Goal: Task Accomplishment & Management: Manage account settings

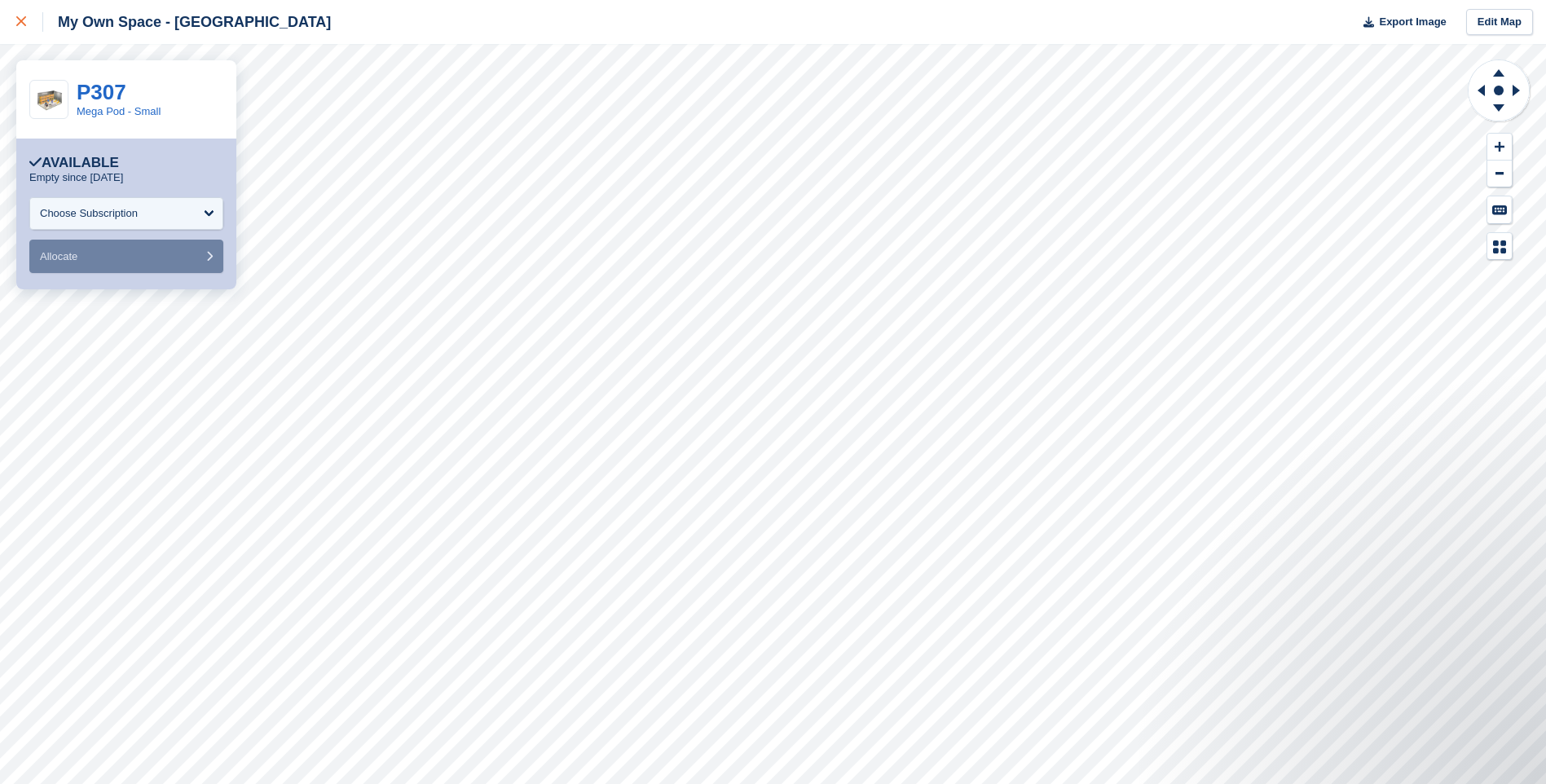
click at [15, 23] on link at bounding box center [22, 22] width 43 height 44
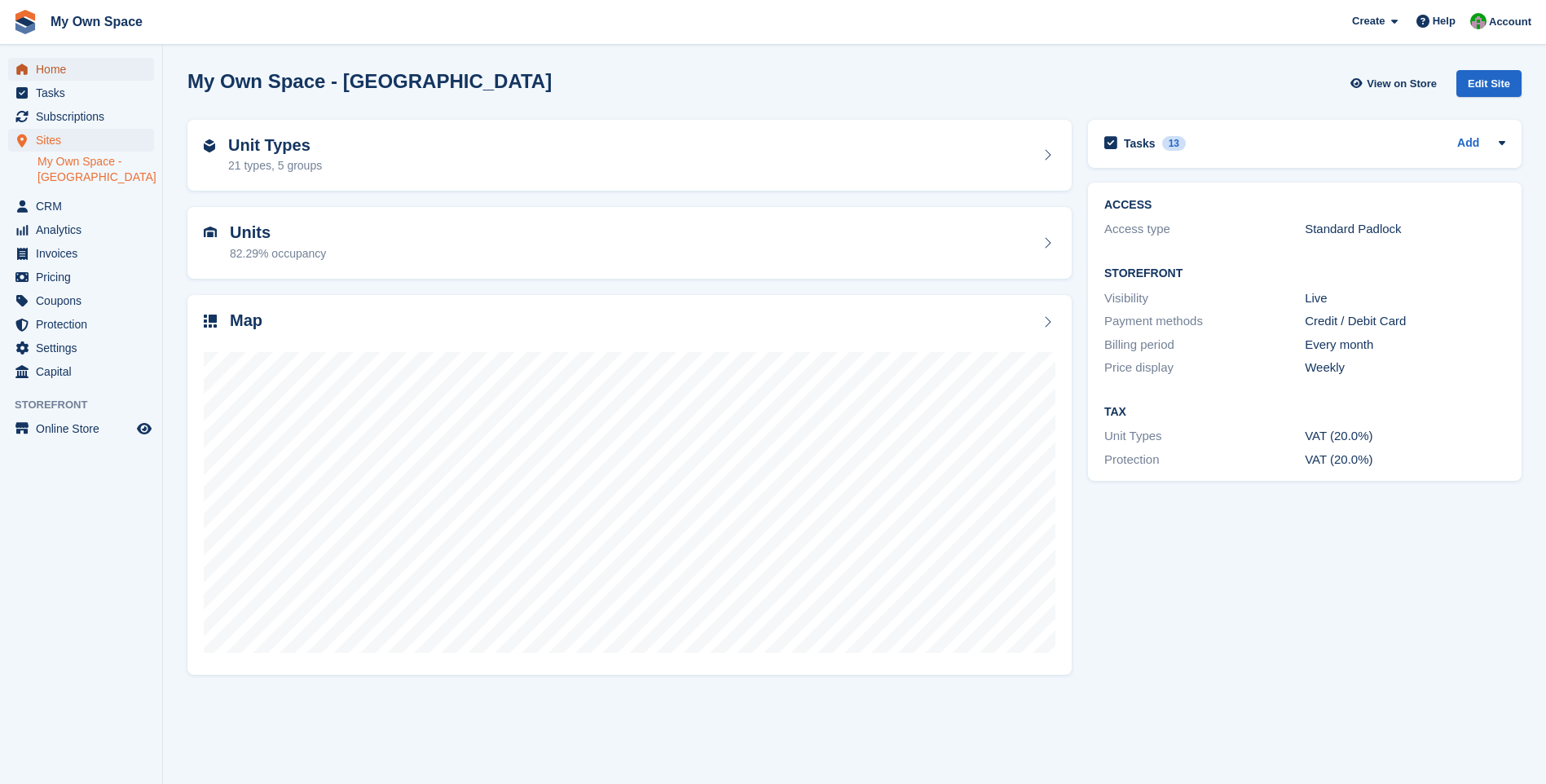
click at [64, 79] on span "Home" at bounding box center [84, 69] width 98 height 23
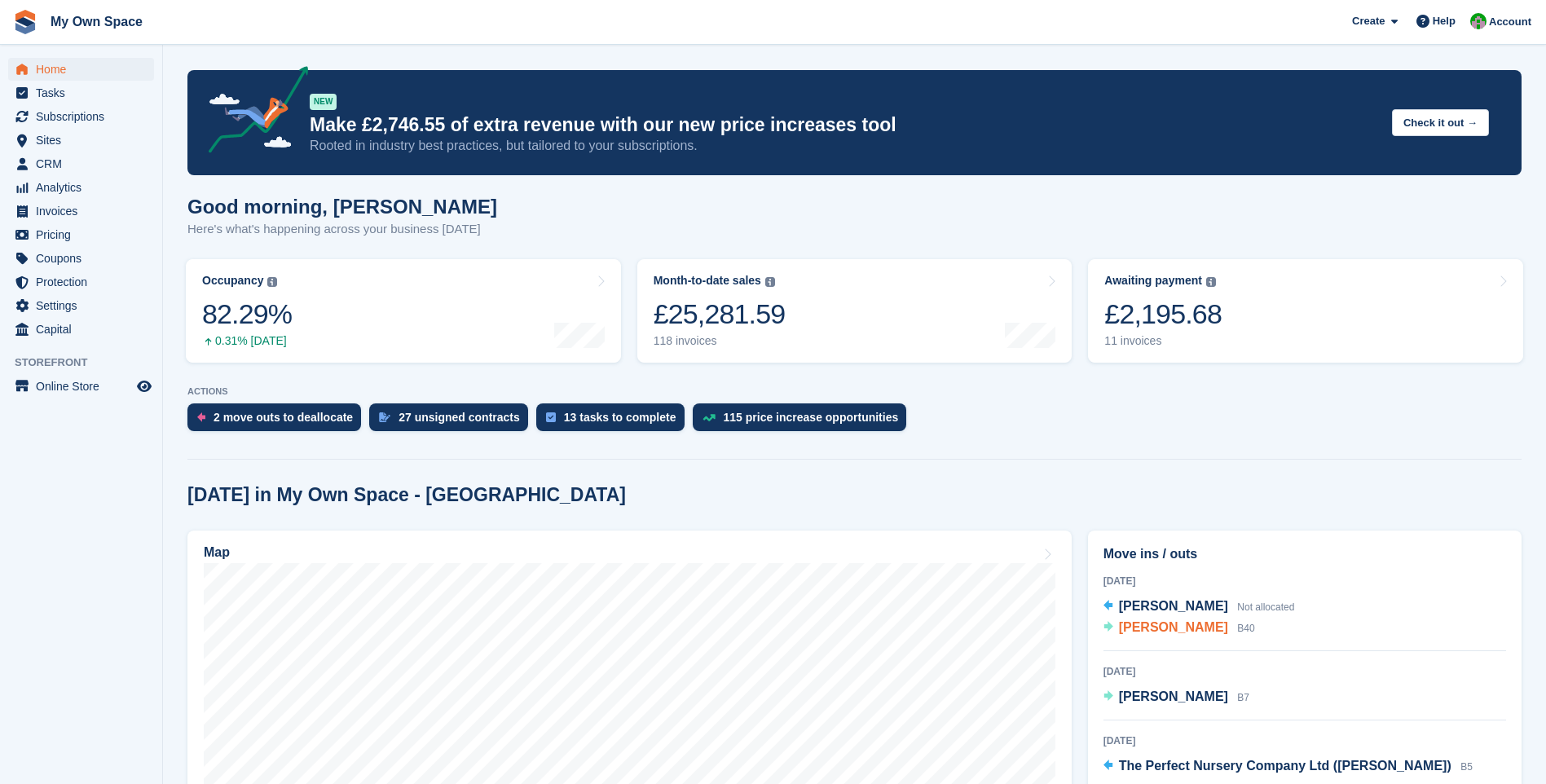
scroll to position [244, 0]
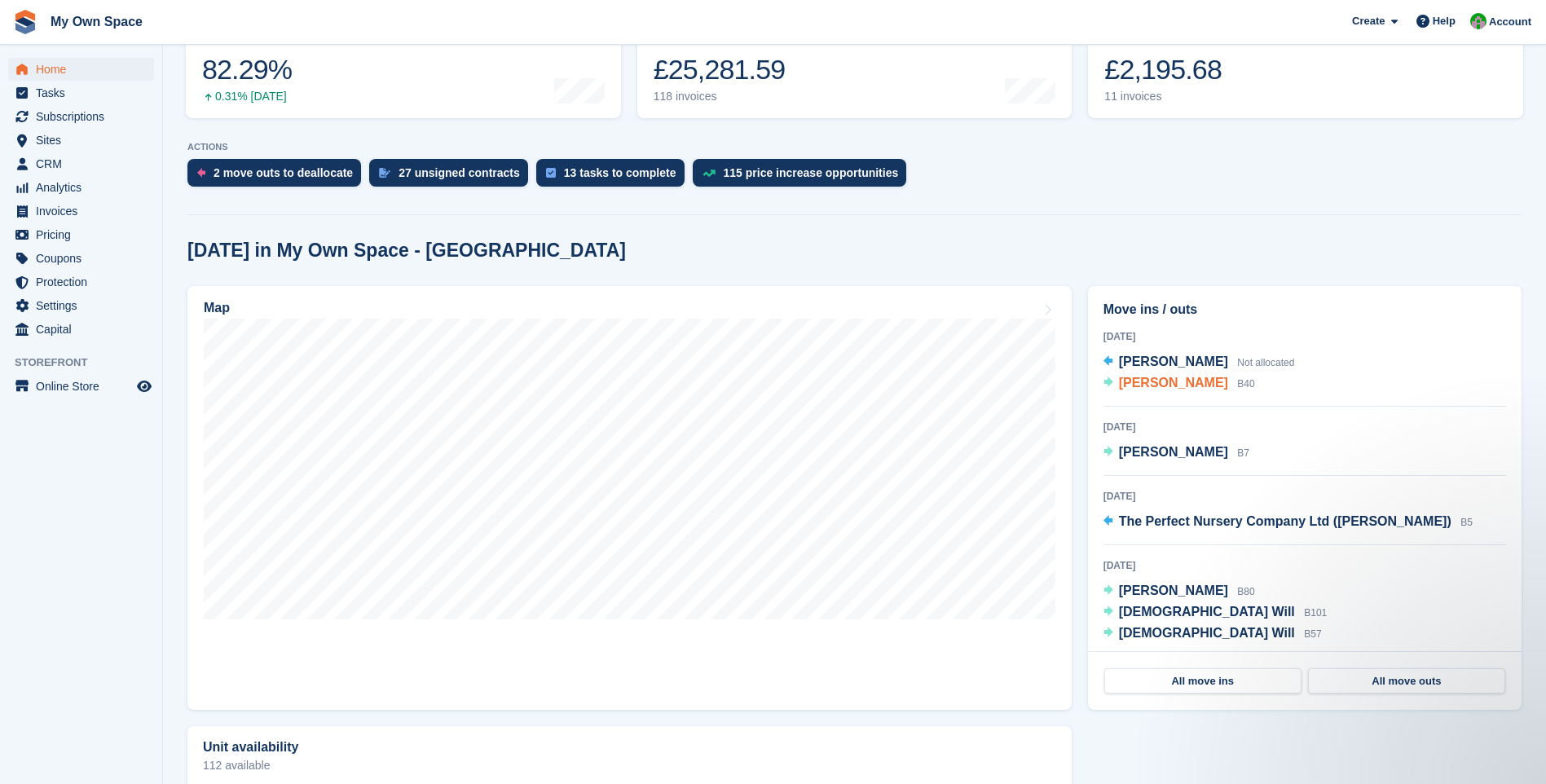
click at [1162, 385] on span "Ebony Gillard" at bounding box center [1173, 382] width 110 height 14
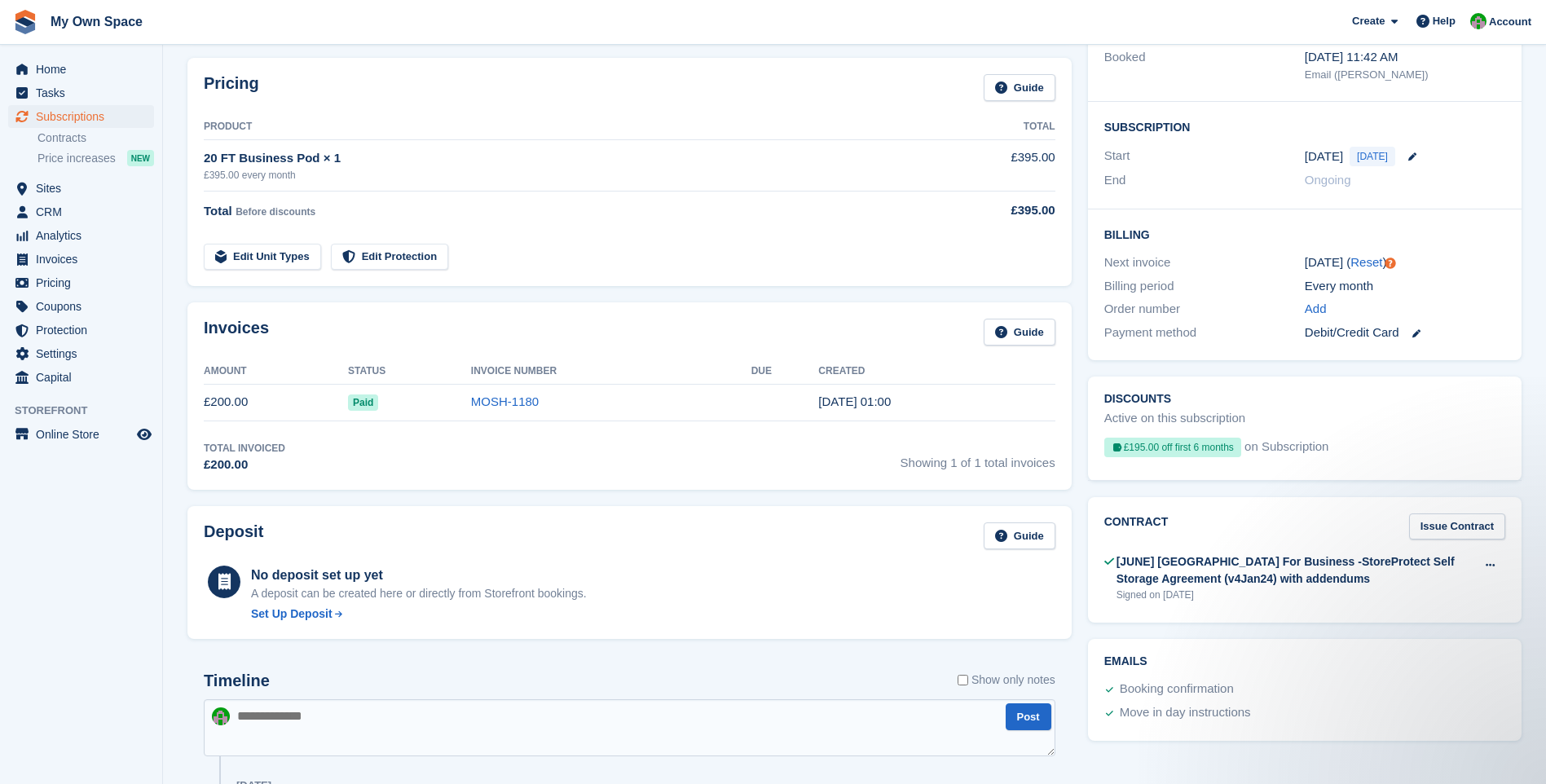
scroll to position [244, 0]
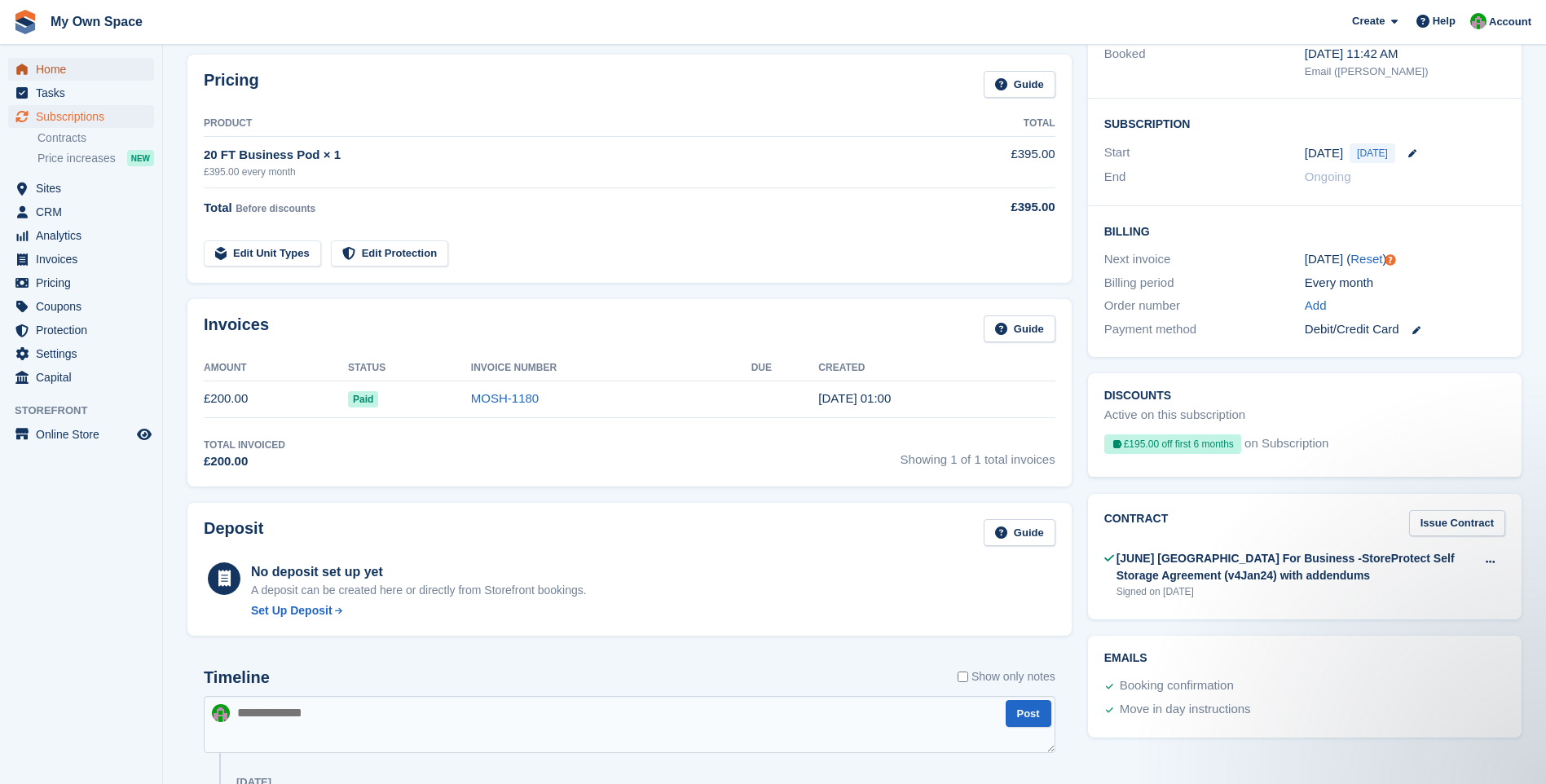
click at [55, 69] on span "Home" at bounding box center [84, 69] width 98 height 23
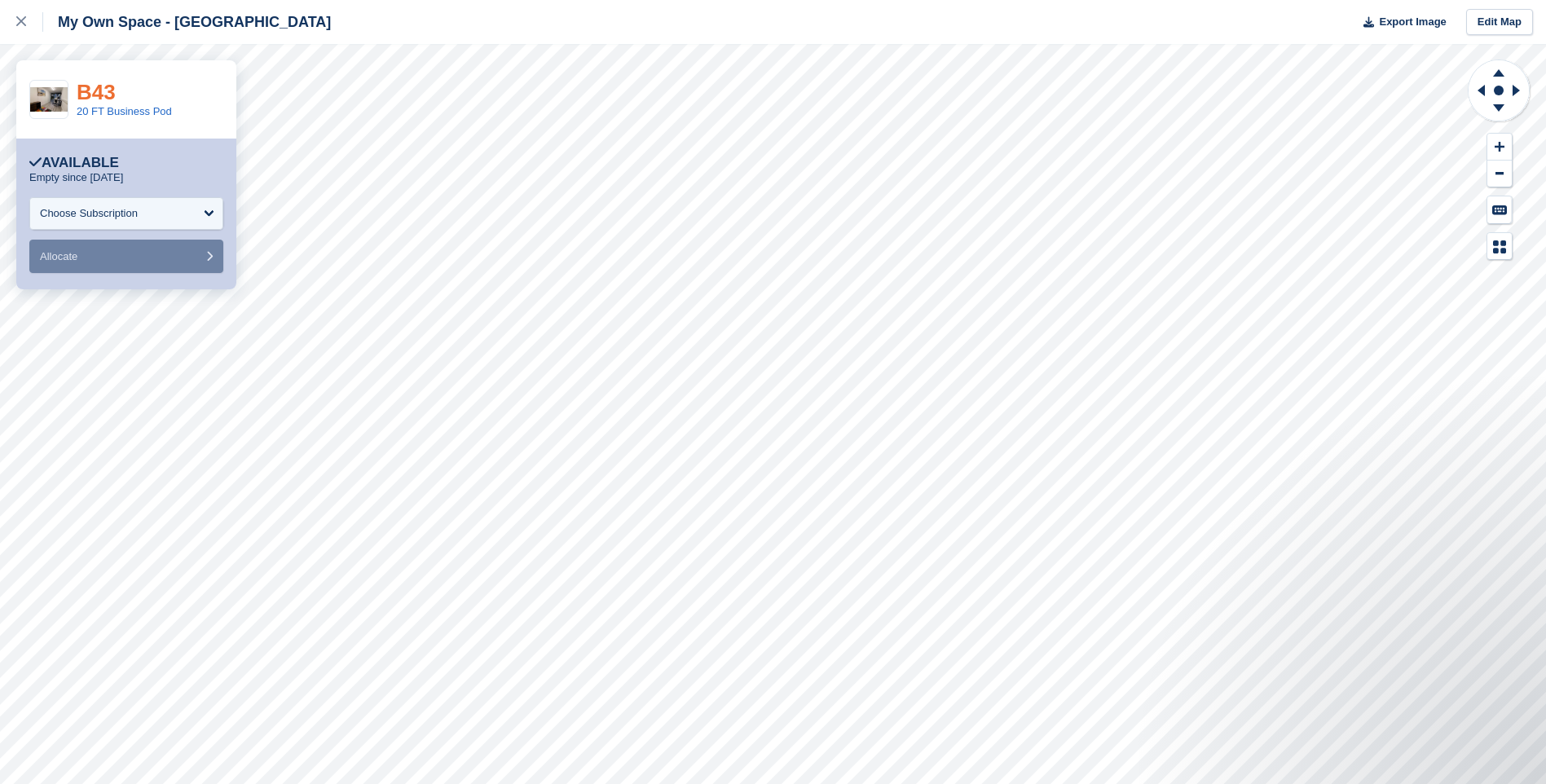
click at [101, 90] on link "B43" at bounding box center [96, 92] width 39 height 24
click at [25, 16] on div at bounding box center [29, 22] width 27 height 19
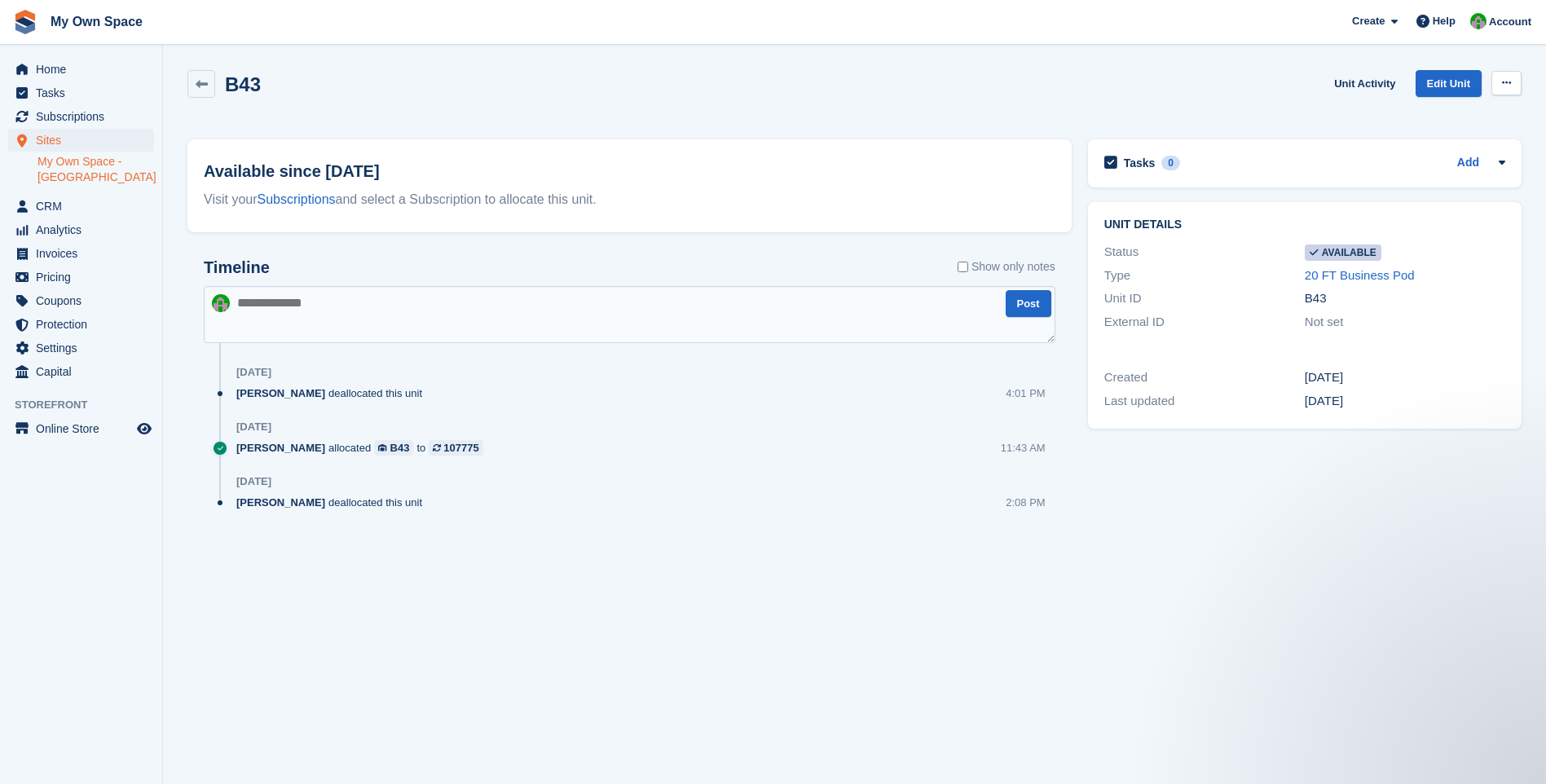
click at [1503, 94] on button at bounding box center [1507, 83] width 30 height 24
click at [1444, 120] on p "Make unavailable" at bounding box center [1444, 115] width 142 height 21
click at [1503, 79] on icon at bounding box center [1507, 83] width 9 height 11
drag, startPoint x: 1150, startPoint y: 99, endPoint x: 1098, endPoint y: 99, distance: 52.0
click at [1147, 99] on div "B43 Unit Activity Edit Unit Make Available Delete unit" at bounding box center [855, 94] width 1334 height 47
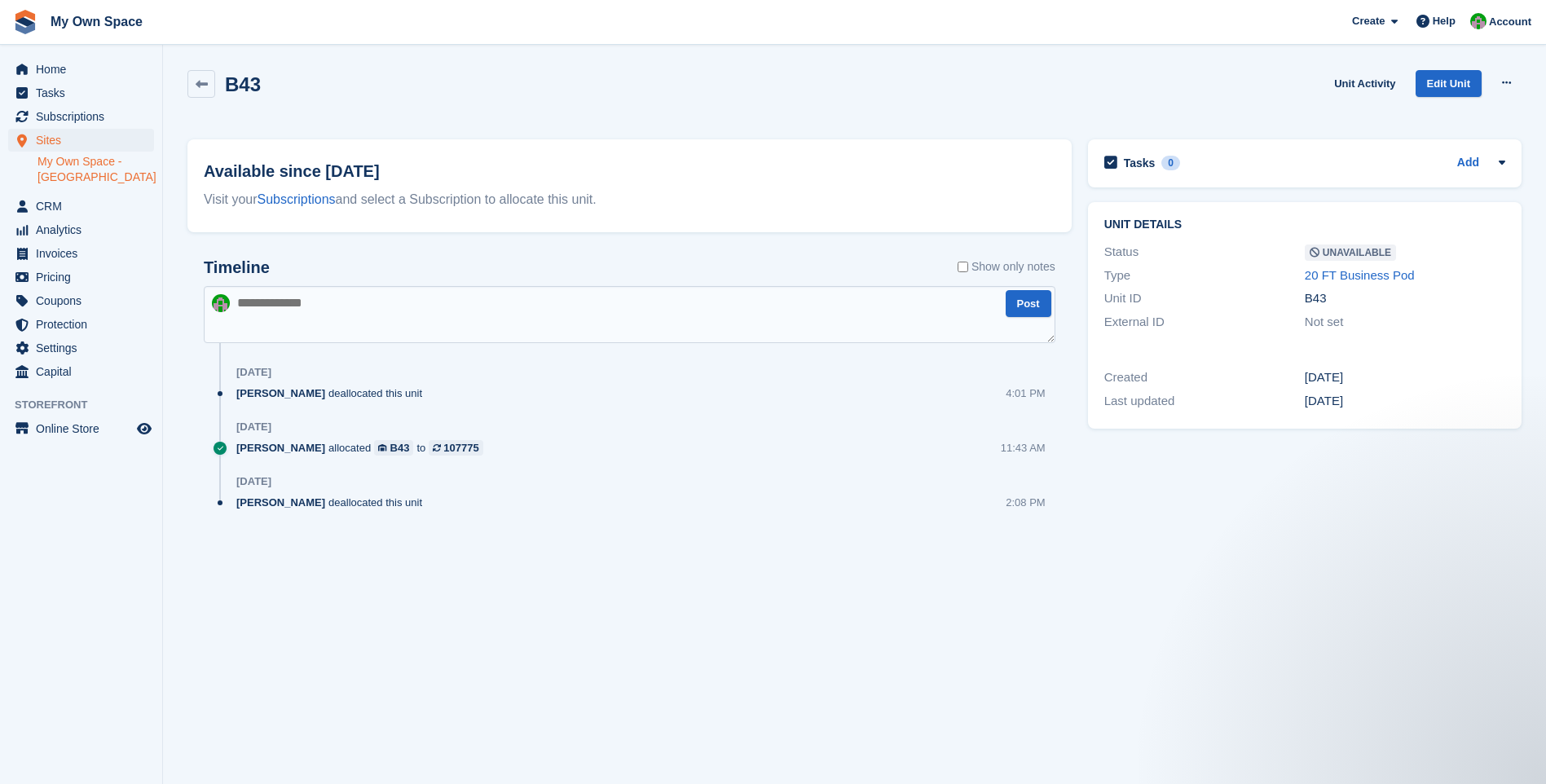
click at [273, 306] on textarea at bounding box center [630, 314] width 852 height 57
type textarea "**********"
click at [1018, 308] on button "Post" at bounding box center [1028, 303] width 46 height 27
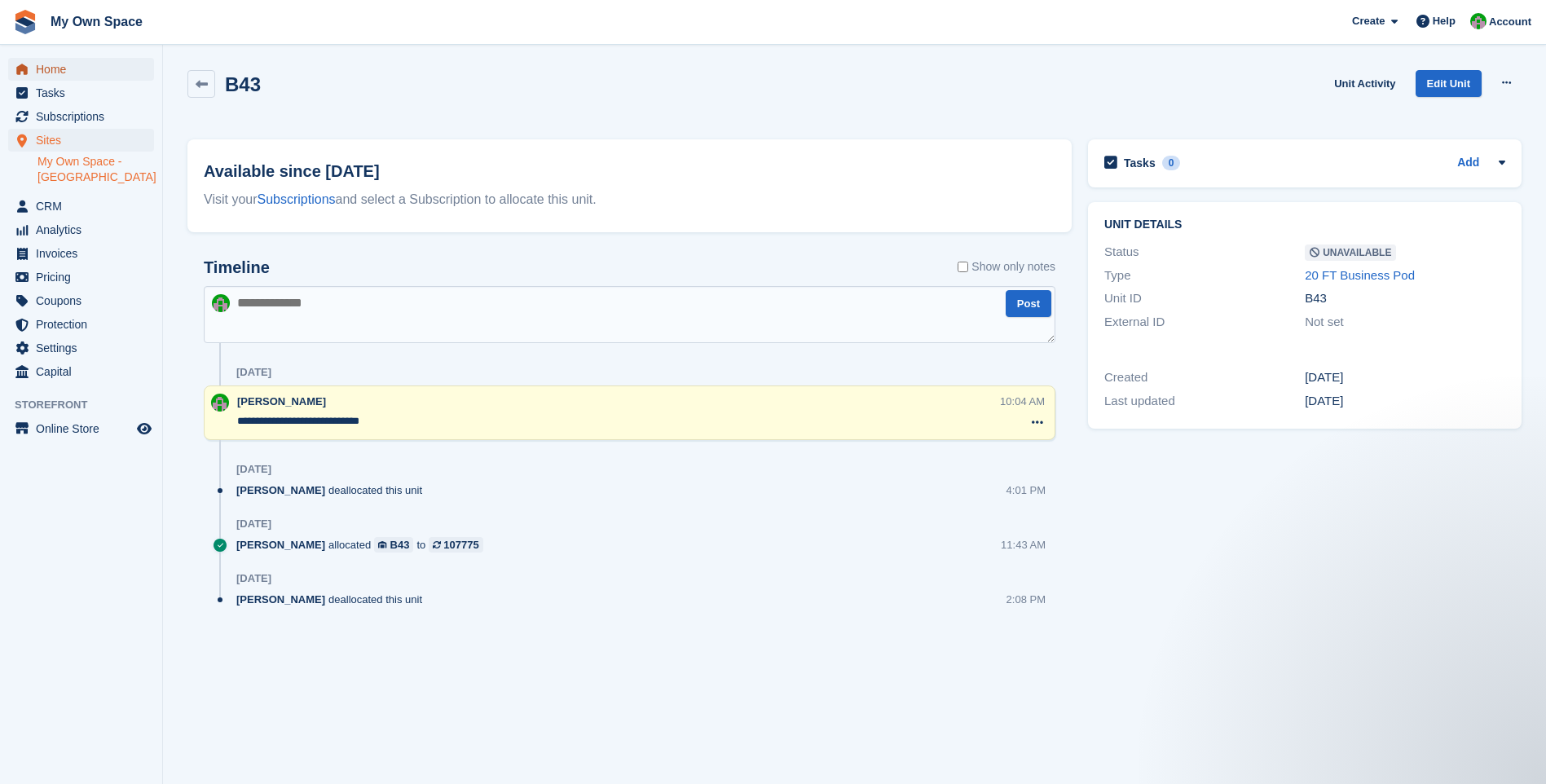
click at [57, 70] on span "Home" at bounding box center [84, 69] width 98 height 23
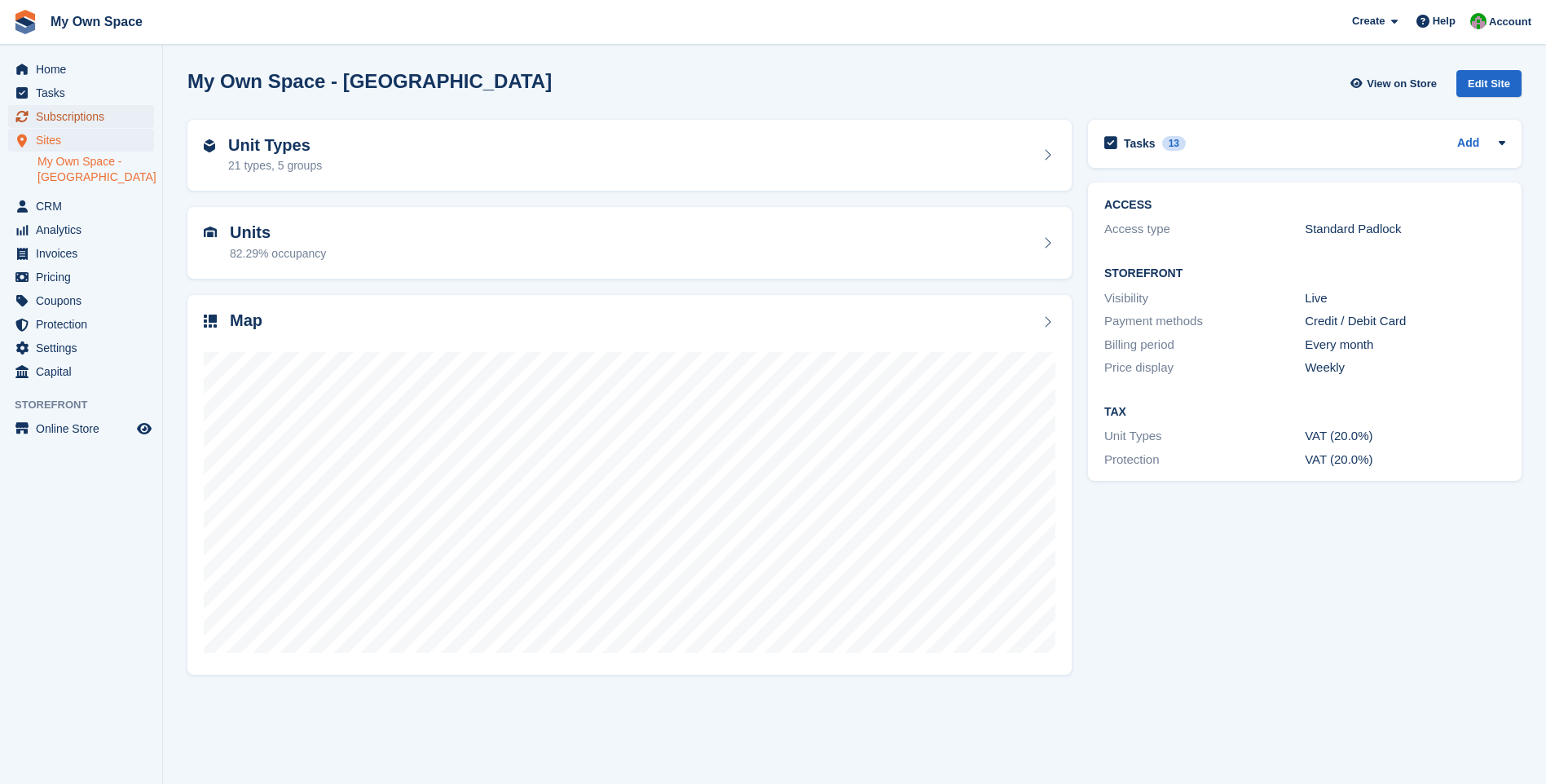
click at [52, 115] on span "Subscriptions" at bounding box center [84, 116] width 98 height 23
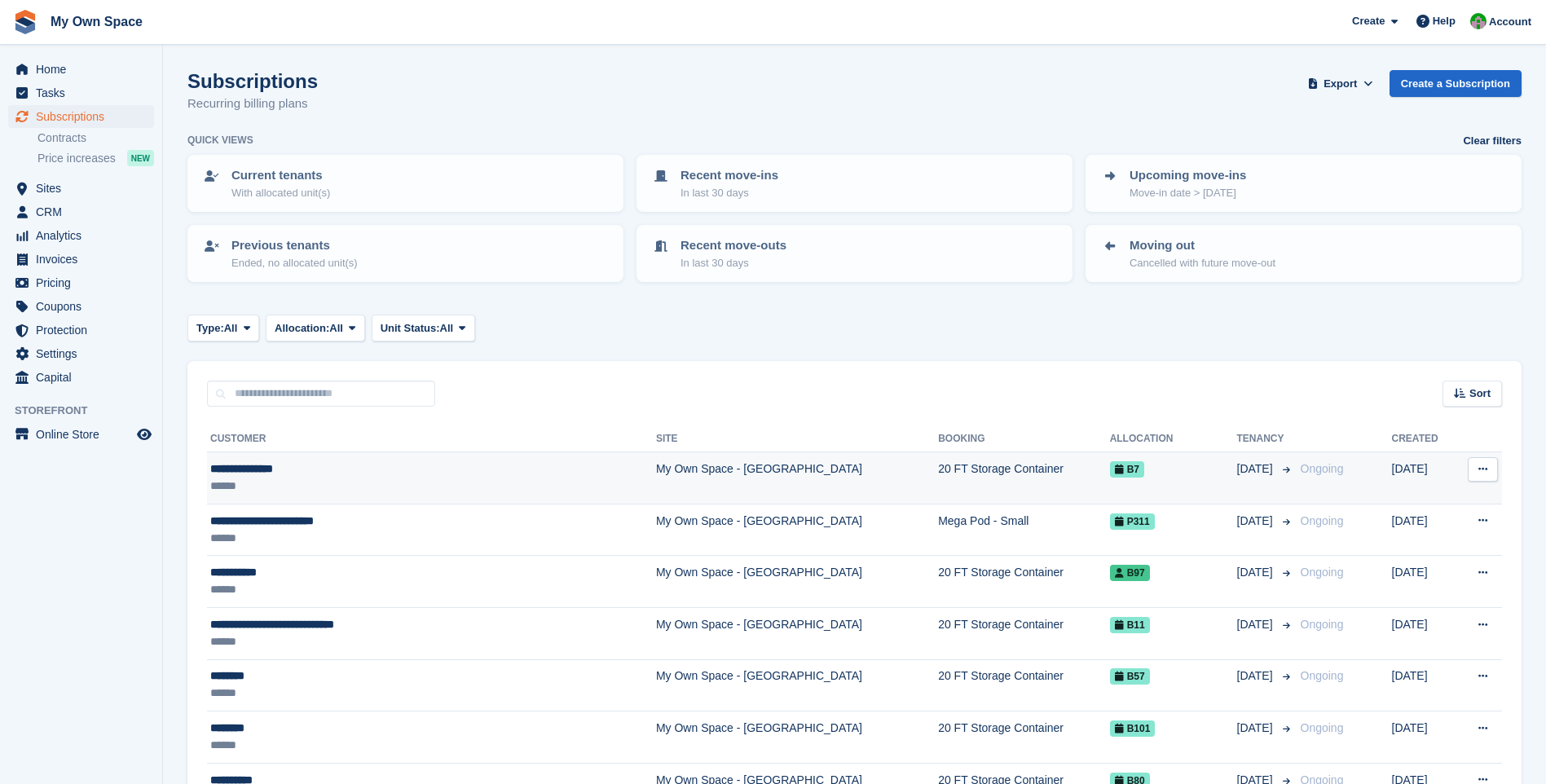
click at [656, 481] on td "My Own Space - [GEOGRAPHIC_DATA]" at bounding box center [797, 478] width 282 height 52
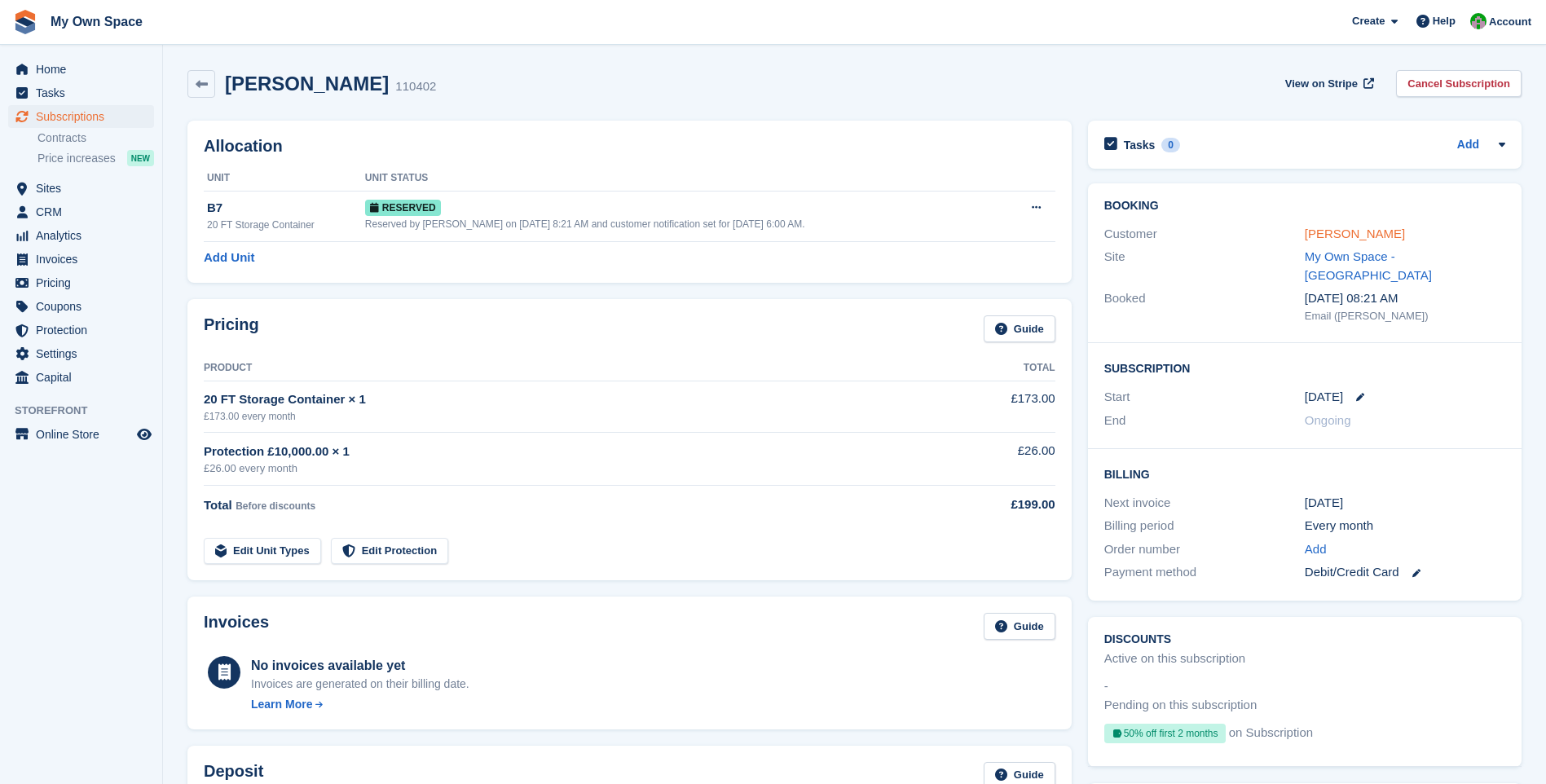
click at [1329, 237] on link "[PERSON_NAME]" at bounding box center [1355, 233] width 100 height 14
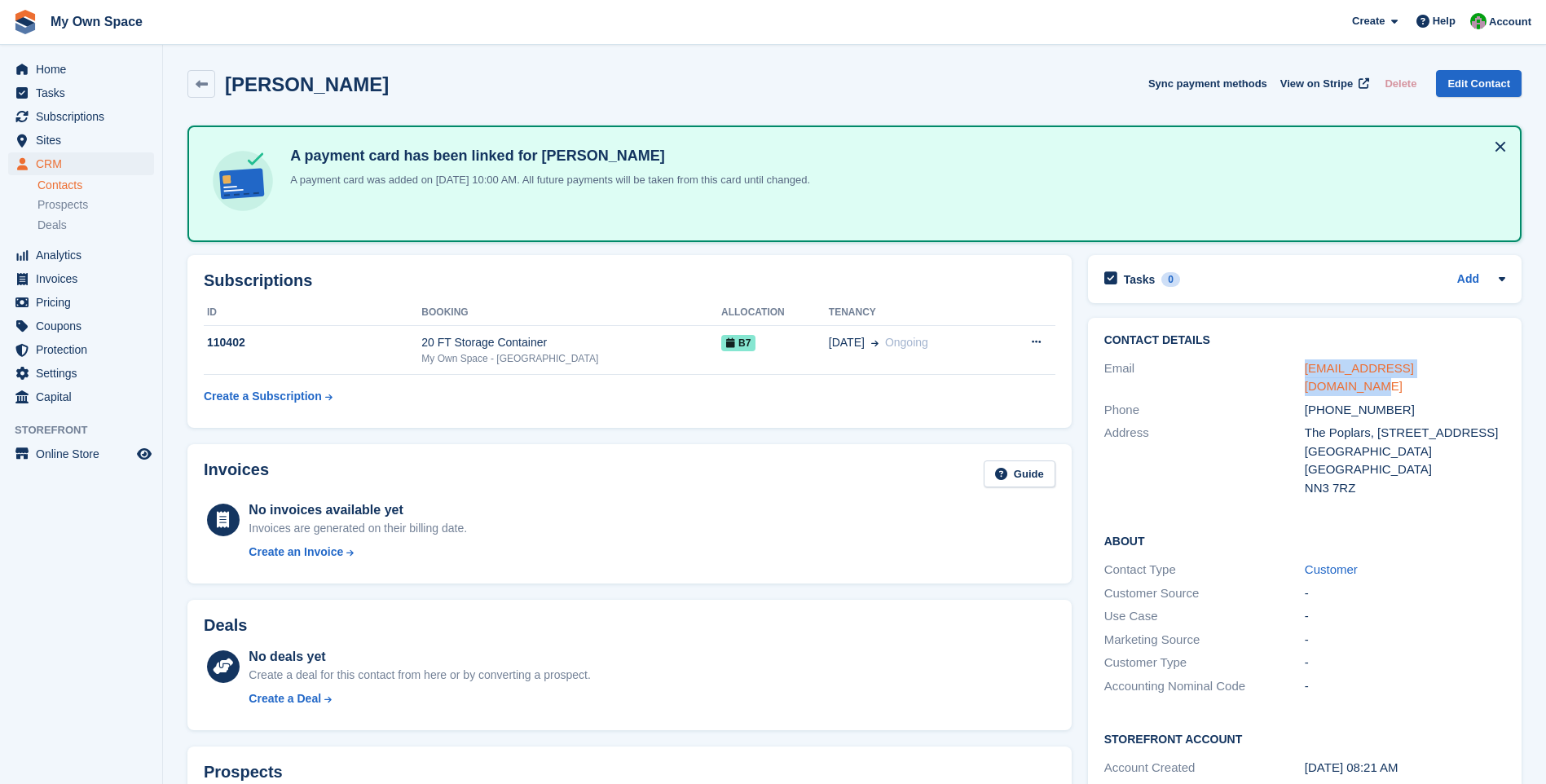
drag, startPoint x: 1469, startPoint y: 369, endPoint x: 1305, endPoint y: 367, distance: 164.0
click at [1305, 367] on div "info@thepoplarsmoulton.com" at bounding box center [1406, 378] width 201 height 37
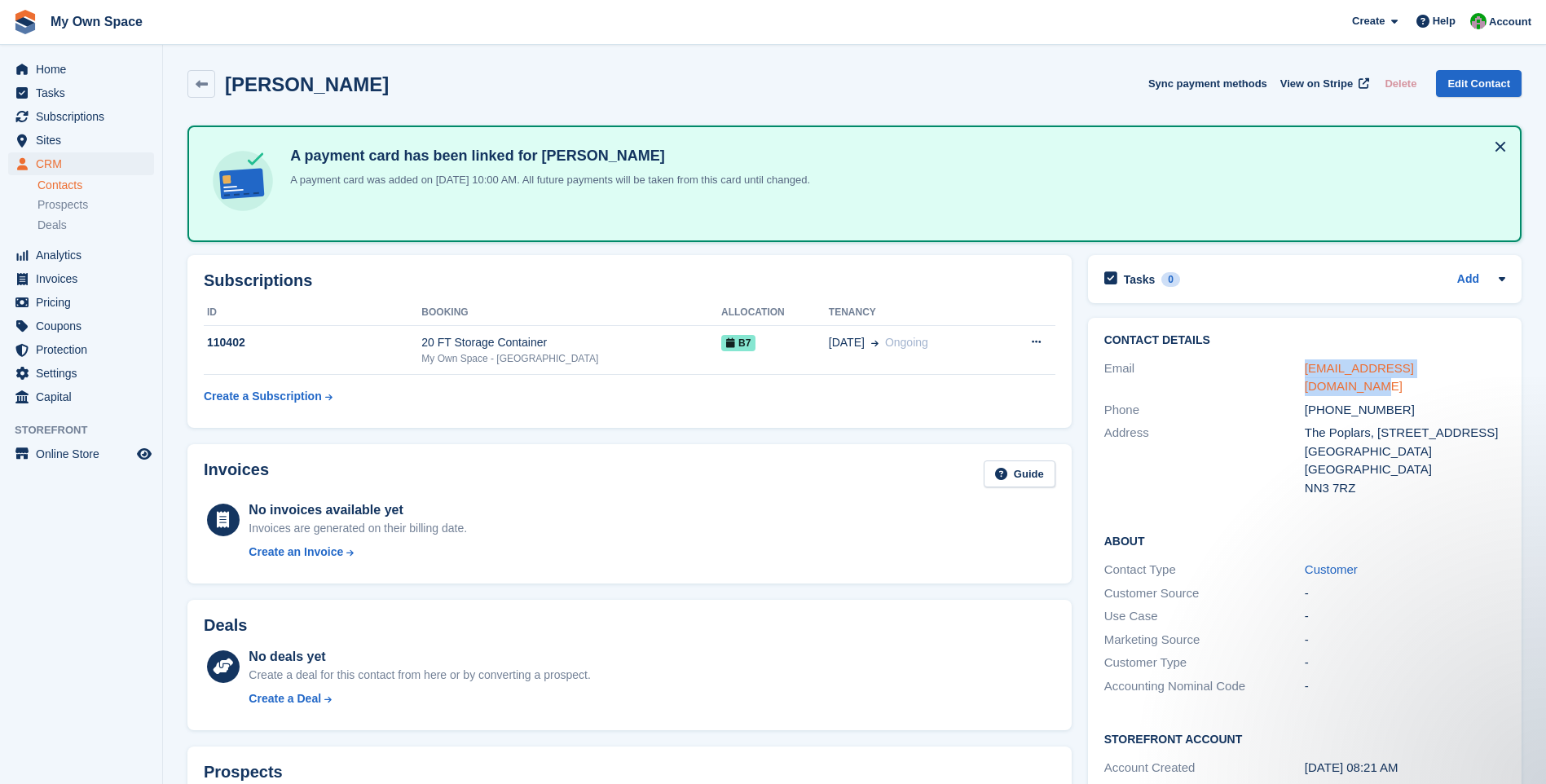
copy link "info@thepoplarsmoulton.com"
